Goal: Navigation & Orientation: Find specific page/section

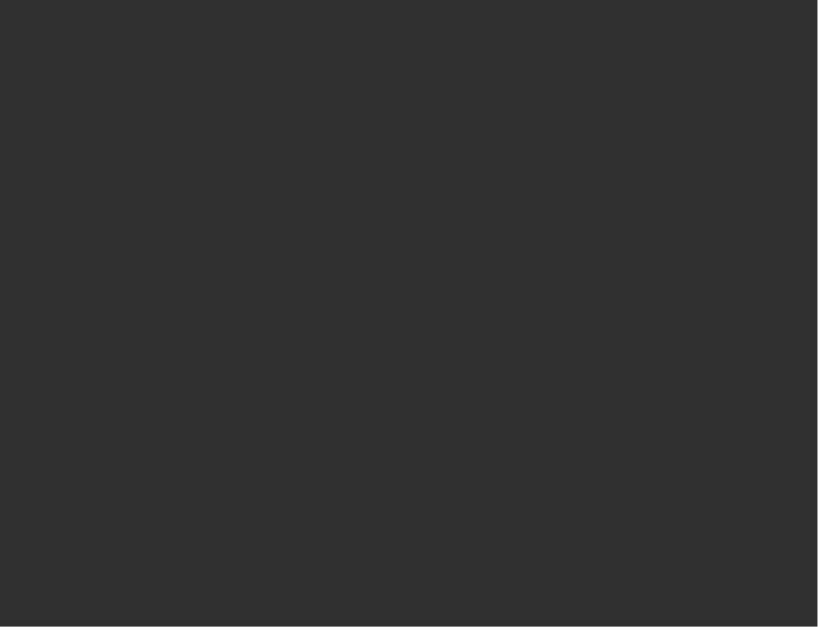
click at [266, 337] on div at bounding box center [409, 313] width 818 height 627
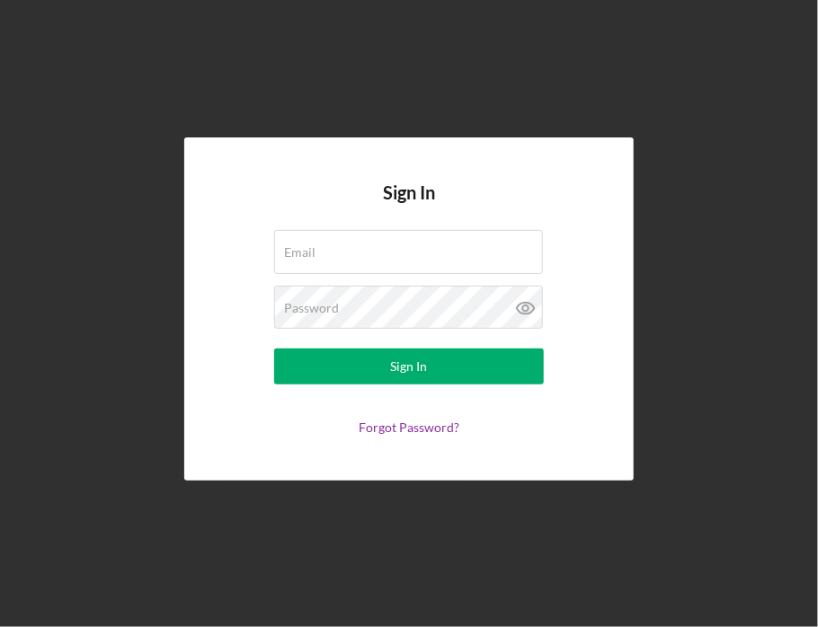
type input "[EMAIL_ADDRESS][DOMAIN_NAME]"
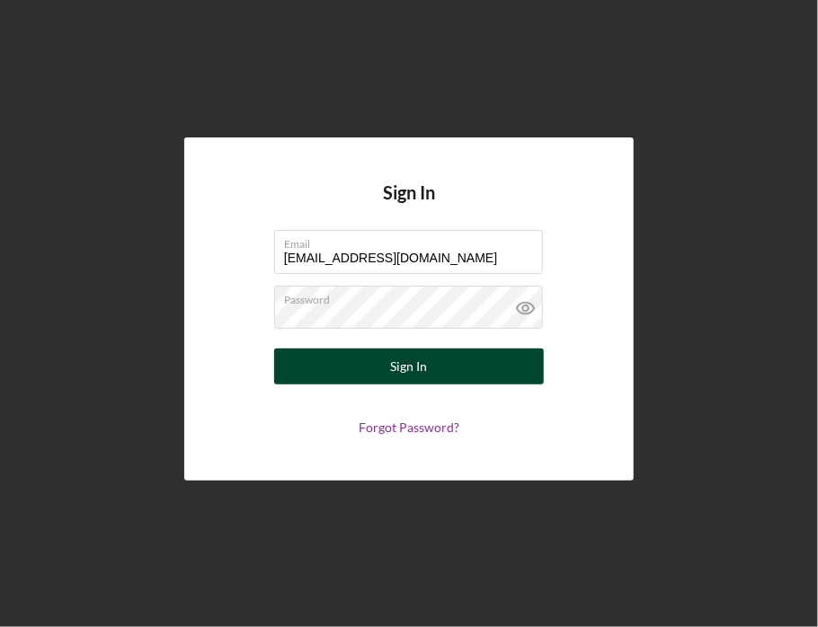
click at [370, 378] on button "Sign In" at bounding box center [409, 367] width 270 height 36
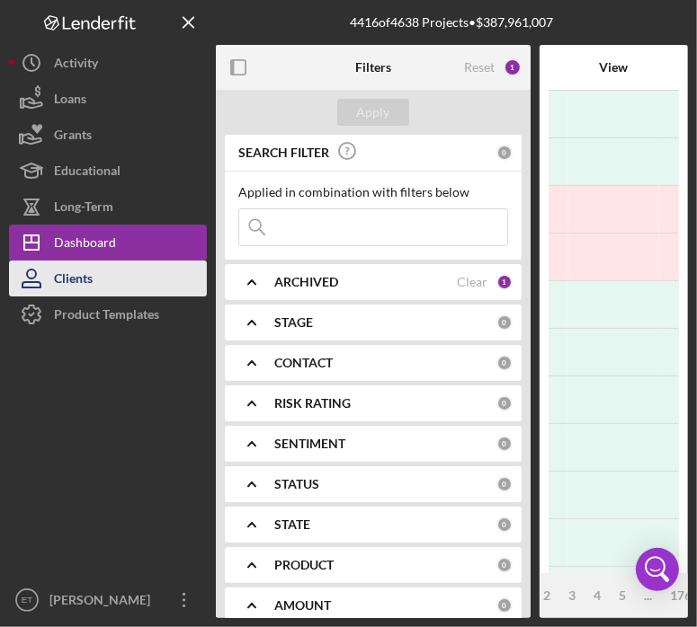
click at [83, 285] on div "Clients" at bounding box center [73, 281] width 39 height 40
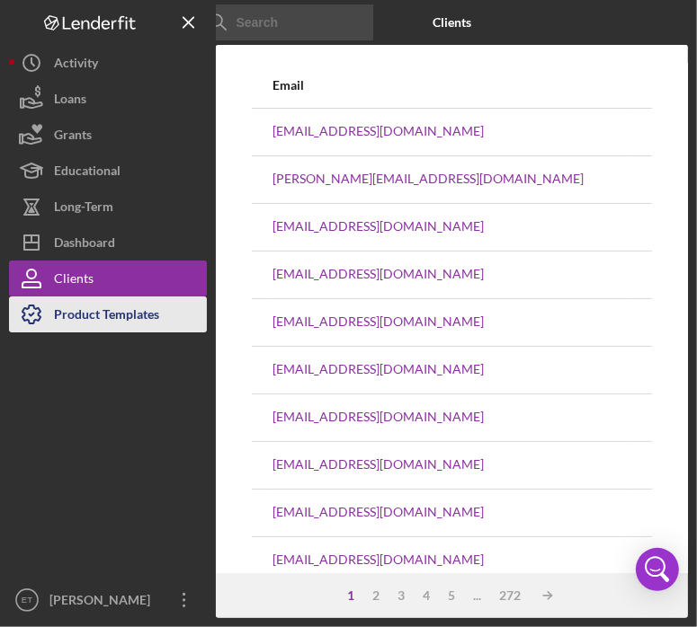
click at [111, 329] on div "Product Templates" at bounding box center [106, 317] width 105 height 40
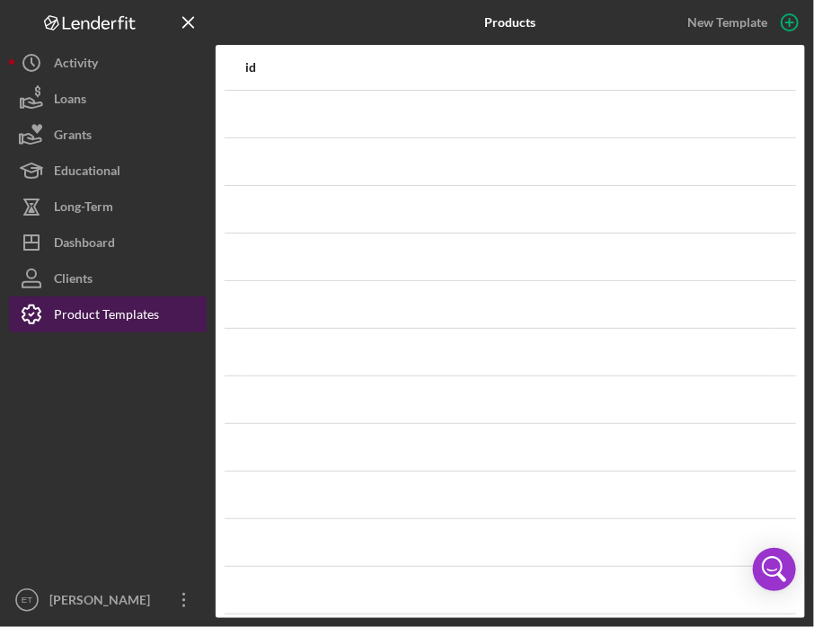
click at [105, 317] on div "Product Templates" at bounding box center [106, 317] width 105 height 40
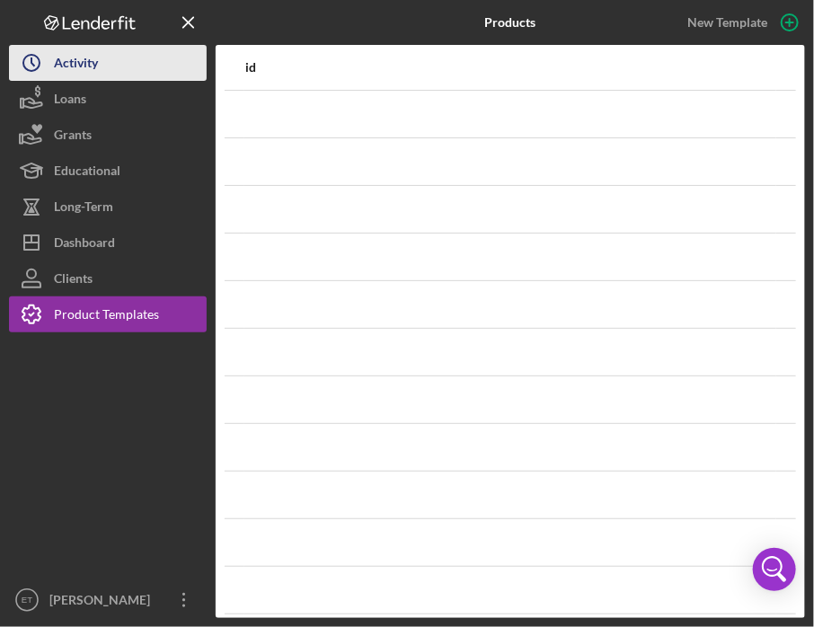
click at [72, 59] on div "Activity" at bounding box center [76, 65] width 44 height 40
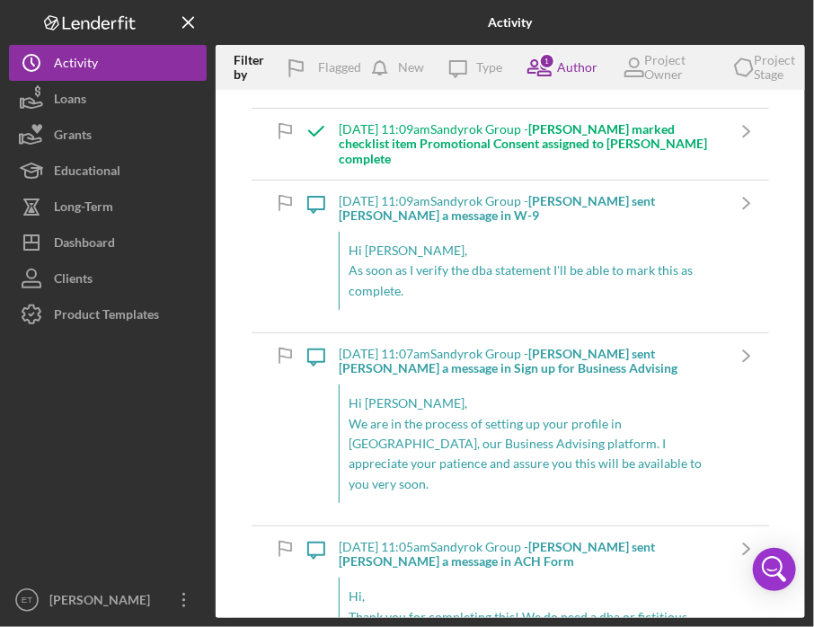
scroll to position [270, 0]
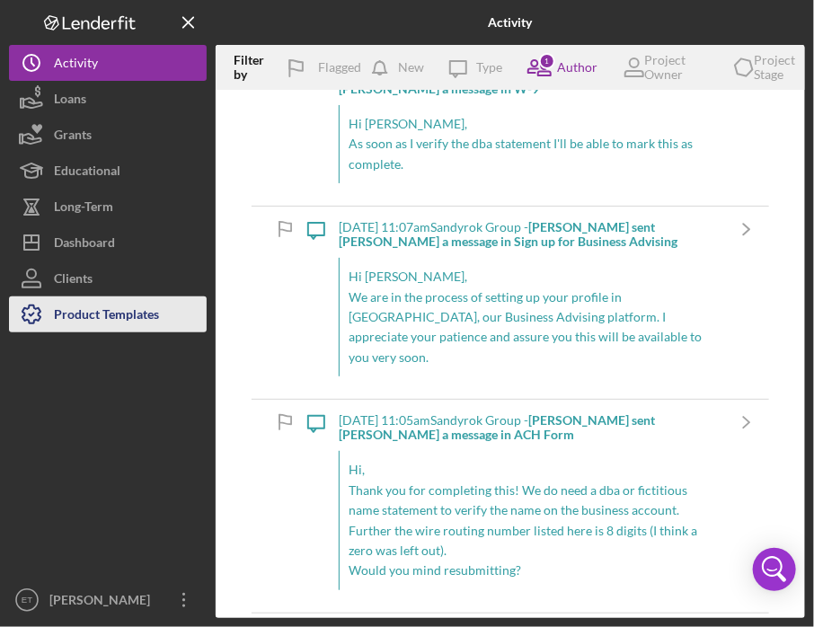
click at [95, 318] on div "Product Templates" at bounding box center [106, 317] width 105 height 40
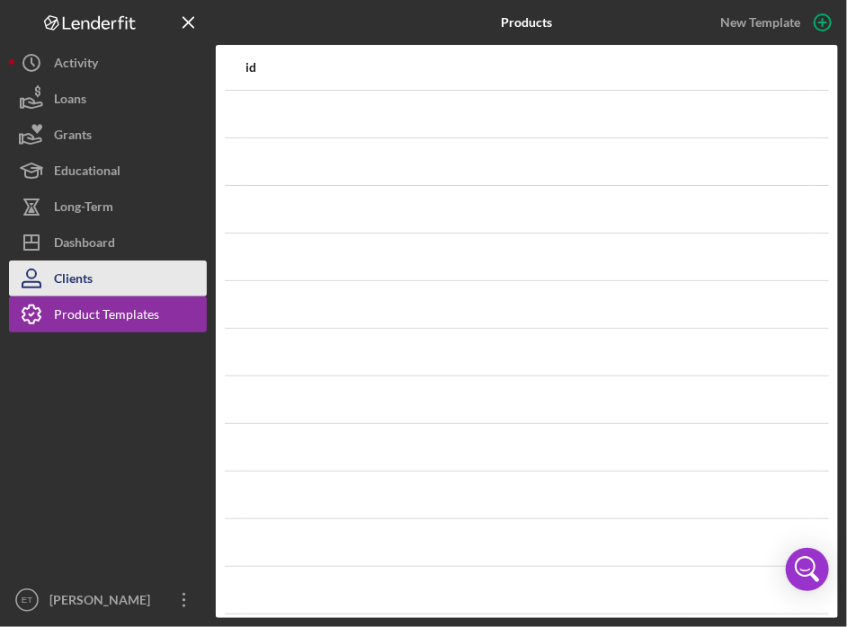
click at [129, 280] on button "Clients" at bounding box center [108, 279] width 198 height 36
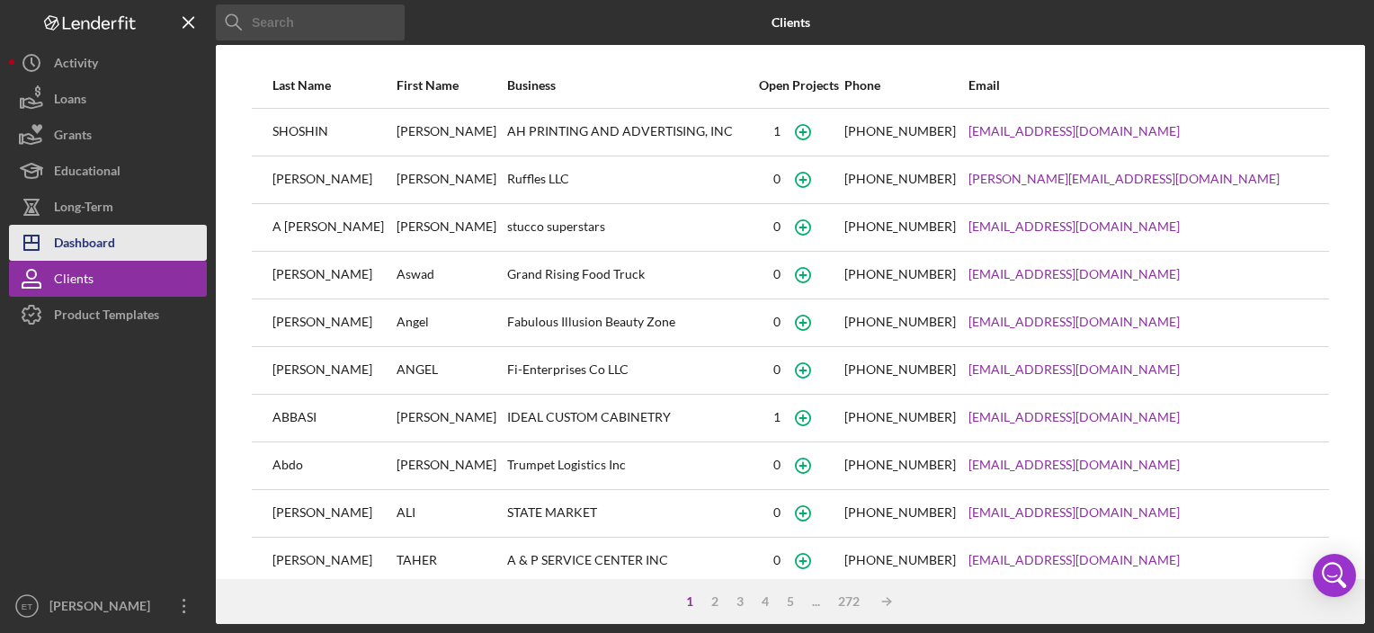
click at [98, 235] on div "Dashboard" at bounding box center [84, 245] width 61 height 40
